Goal: Navigation & Orientation: Find specific page/section

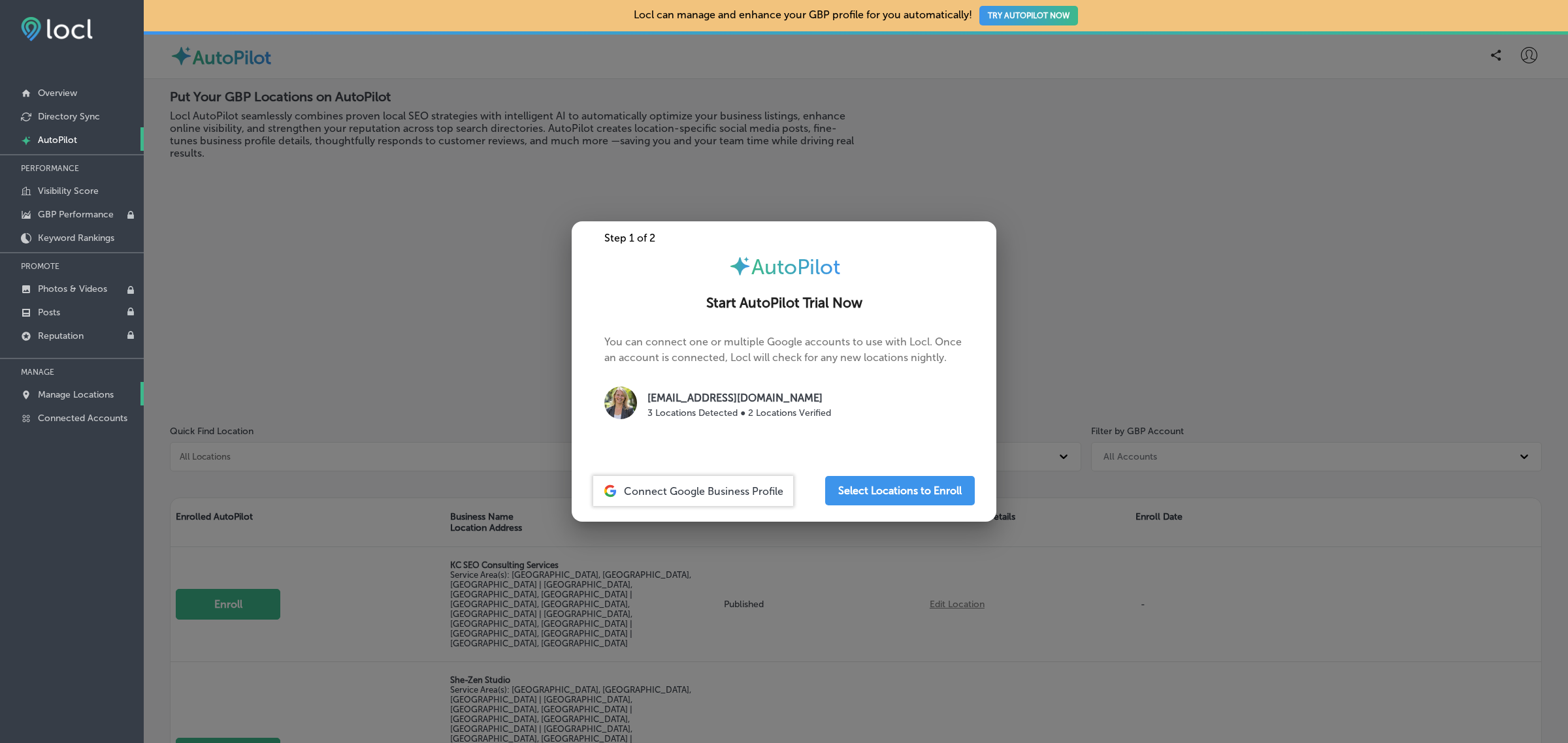
click at [82, 400] on p "Manage Locations" at bounding box center [76, 395] width 76 height 11
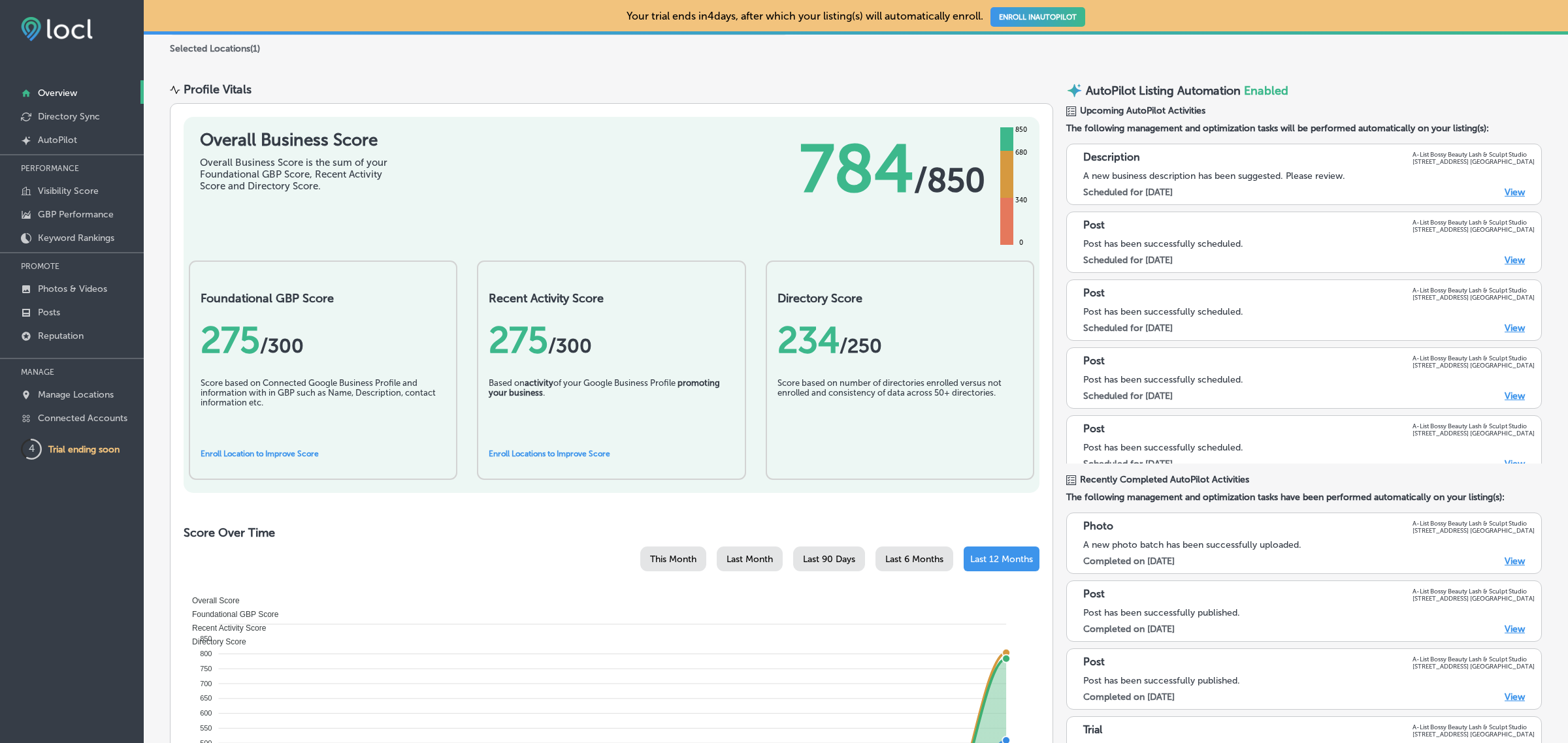
scroll to position [98, 0]
